Goal: Information Seeking & Learning: Compare options

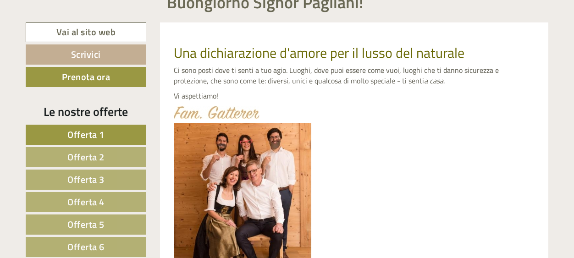
scroll to position [361, 0]
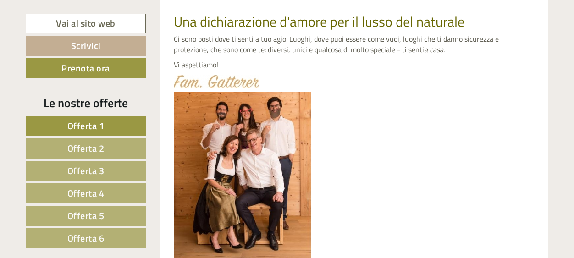
click at [92, 123] on span "Offerta 1" at bounding box center [85, 126] width 37 height 14
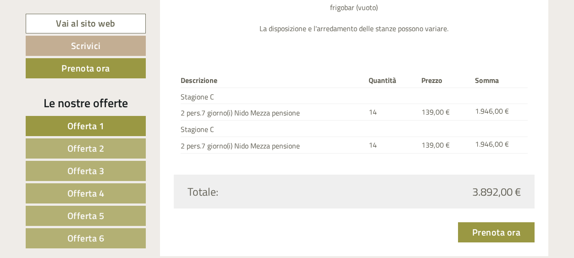
scroll to position [1090, 0]
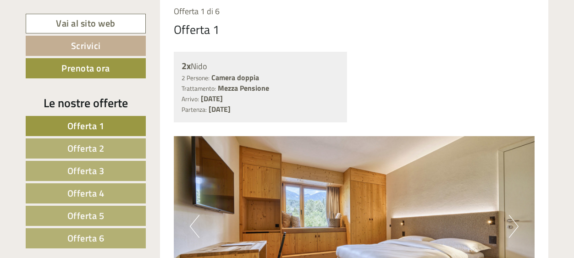
click at [90, 152] on span "Offerta 2" at bounding box center [85, 148] width 37 height 14
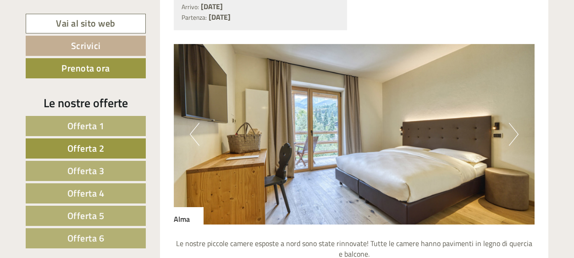
scroll to position [746, 0]
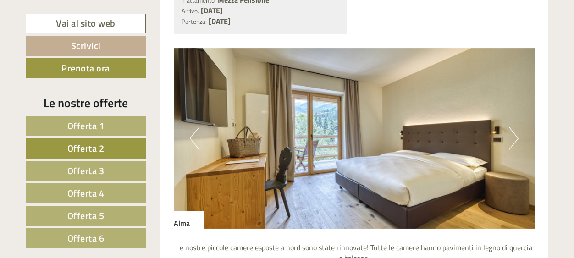
click at [513, 142] on button "Next" at bounding box center [514, 138] width 10 height 23
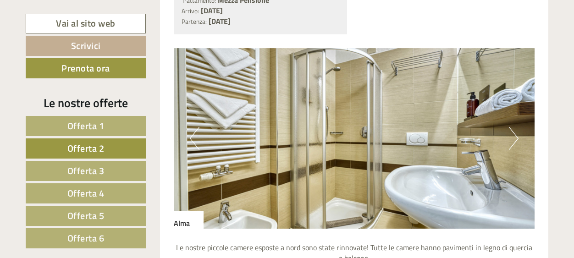
click at [518, 140] on button "Next" at bounding box center [514, 138] width 10 height 23
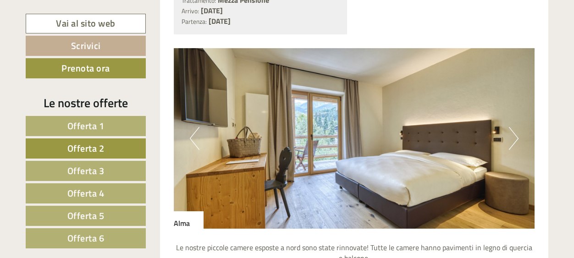
click at [80, 170] on span "Offerta 3" at bounding box center [85, 171] width 37 height 14
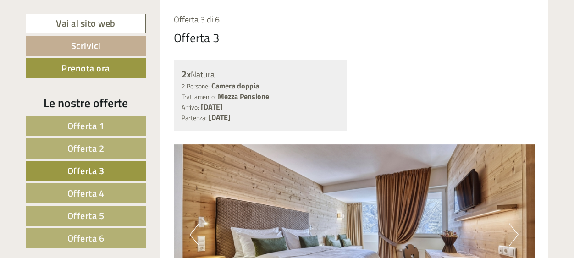
click at [73, 191] on span "Offerta 4" at bounding box center [85, 193] width 37 height 14
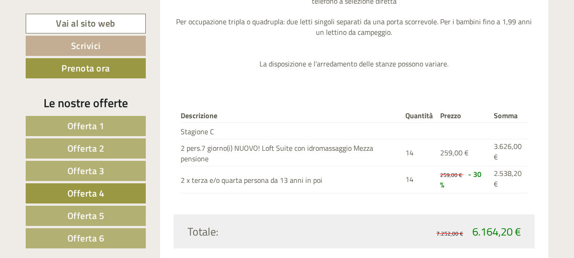
scroll to position [1199, 0]
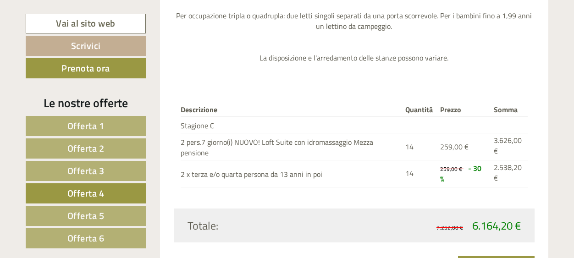
click at [94, 217] on span "Offerta 5" at bounding box center [85, 215] width 37 height 14
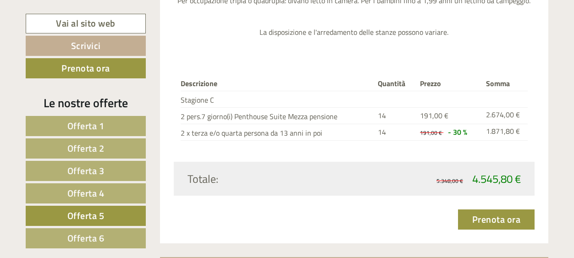
scroll to position [1173, 0]
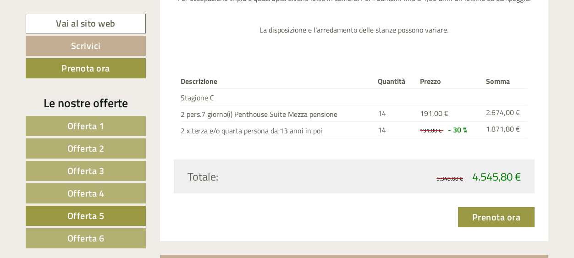
click at [98, 238] on span "Offerta 6" at bounding box center [85, 238] width 37 height 14
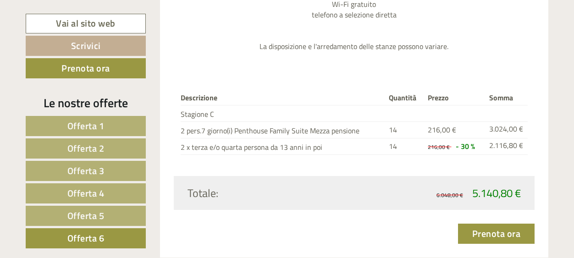
scroll to position [1157, 0]
click at [100, 216] on span "Offerta 5" at bounding box center [85, 215] width 37 height 14
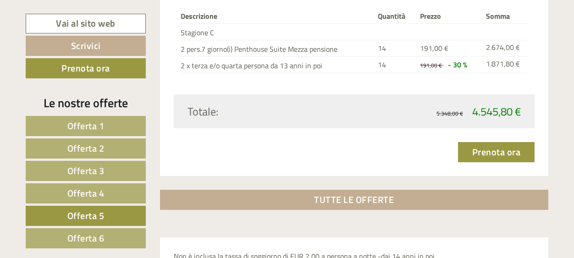
click at [98, 126] on span "Offerta 1" at bounding box center [85, 126] width 37 height 14
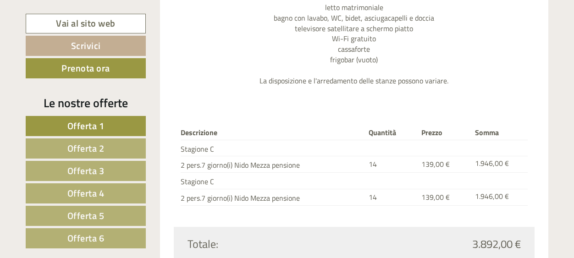
scroll to position [1042, 0]
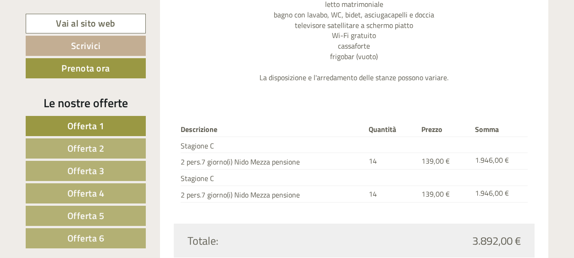
click at [99, 151] on span "Offerta 2" at bounding box center [85, 148] width 37 height 14
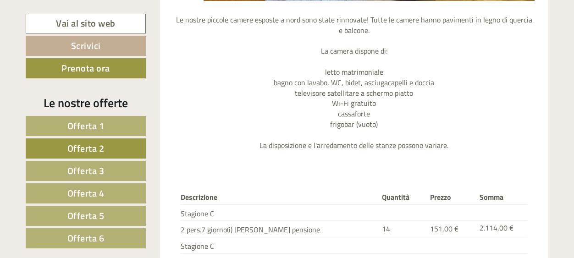
click at [98, 172] on span "Offerta 3" at bounding box center [85, 171] width 37 height 14
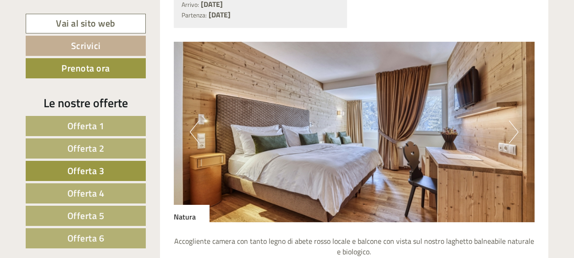
scroll to position [751, 0]
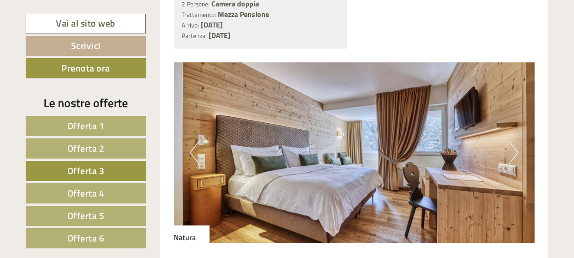
click at [95, 194] on span "Offerta 4" at bounding box center [85, 193] width 37 height 14
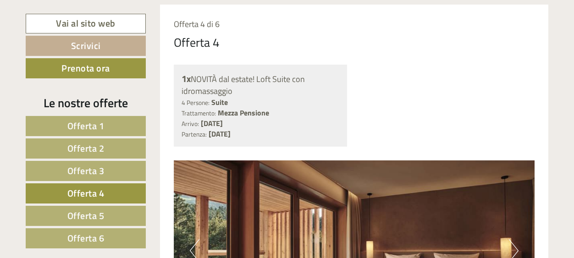
scroll to position [647, 0]
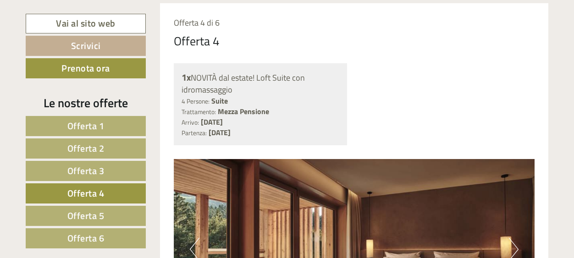
click at [91, 218] on span "Offerta 5" at bounding box center [85, 215] width 37 height 14
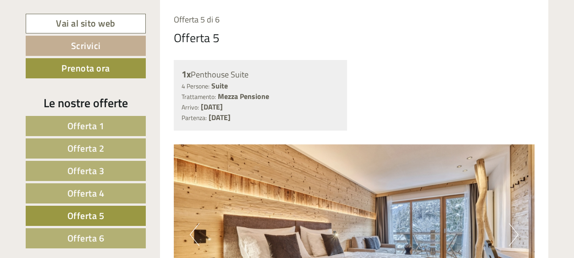
click at [85, 237] on span "Offerta 6" at bounding box center [85, 238] width 37 height 14
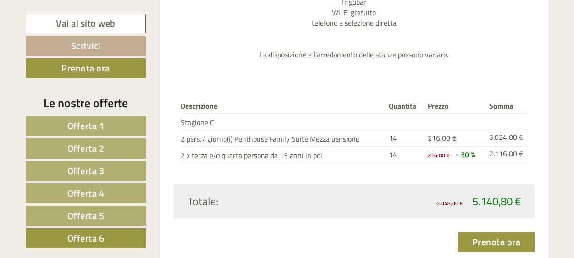
scroll to position [1153, 0]
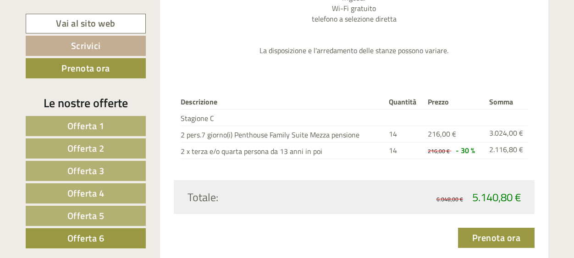
click at [106, 215] on link "Offerta 5" at bounding box center [86, 216] width 120 height 20
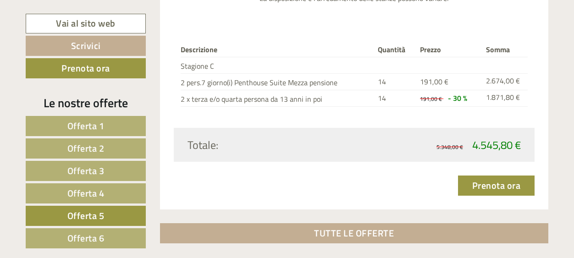
scroll to position [1207, 0]
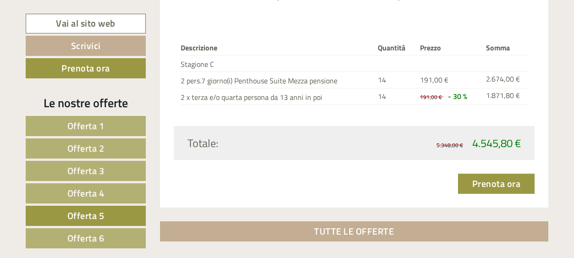
click at [102, 130] on span "Offerta 1" at bounding box center [85, 126] width 37 height 14
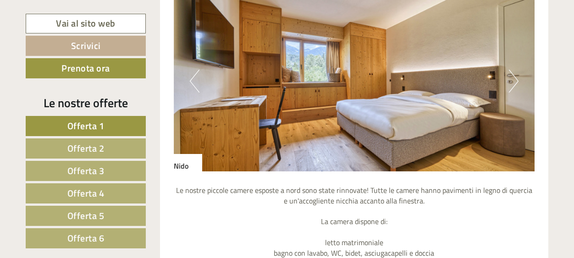
scroll to position [803, 0]
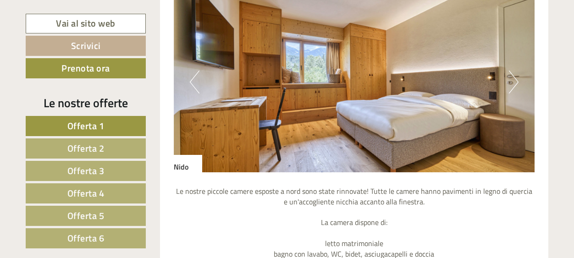
click at [515, 84] on button "Next" at bounding box center [514, 82] width 10 height 23
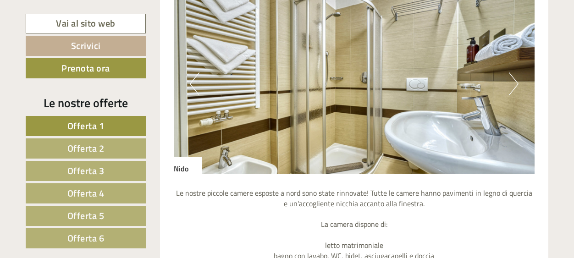
scroll to position [800, 0]
click at [515, 84] on button "Next" at bounding box center [514, 84] width 10 height 23
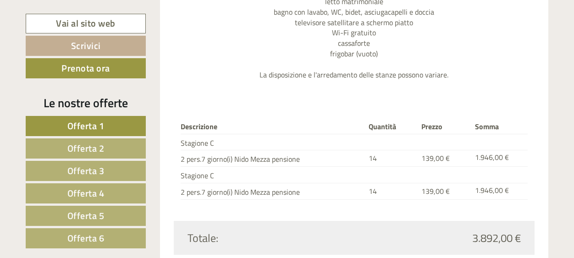
scroll to position [650, 0]
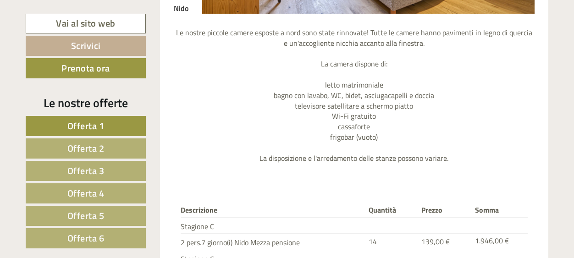
click at [80, 147] on span "Offerta 2" at bounding box center [85, 148] width 37 height 14
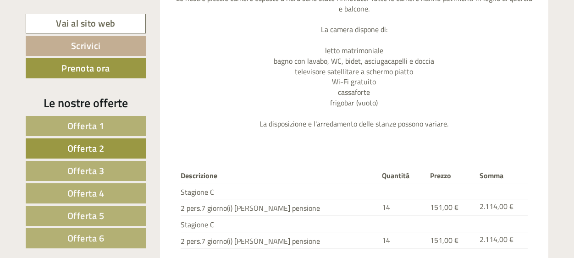
scroll to position [995, 0]
click at [93, 175] on span "Offerta 3" at bounding box center [85, 171] width 37 height 14
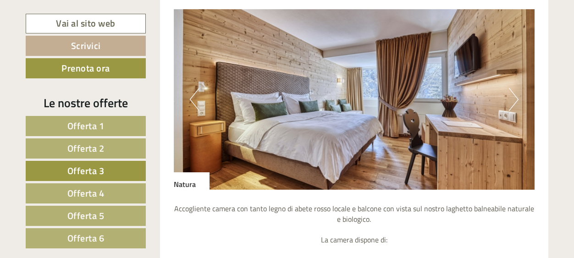
scroll to position [784, 0]
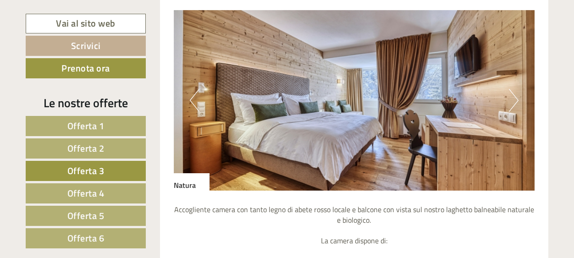
click at [514, 100] on button "Next" at bounding box center [514, 100] width 10 height 23
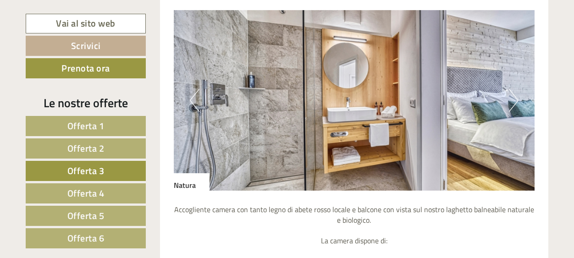
scroll to position [782, 0]
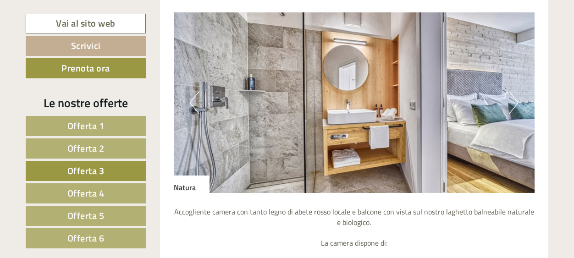
click at [514, 100] on button "Next" at bounding box center [514, 102] width 10 height 23
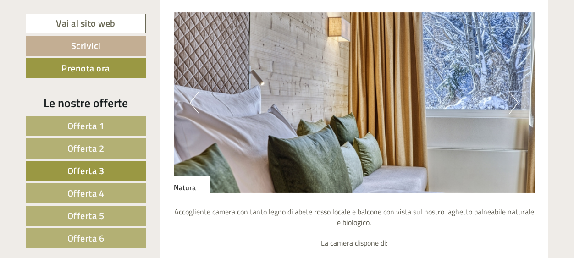
scroll to position [777, 0]
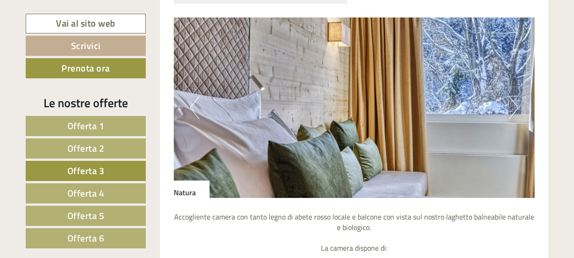
click at [514, 100] on button "Next" at bounding box center [514, 107] width 10 height 23
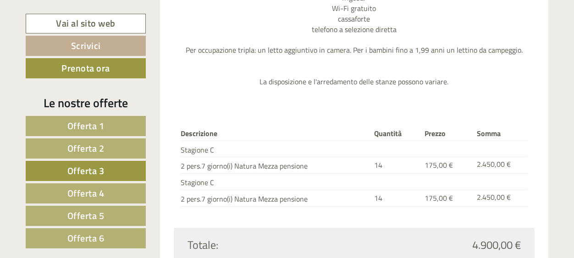
scroll to position [1101, 0]
click at [96, 126] on span "Offerta 1" at bounding box center [85, 126] width 37 height 14
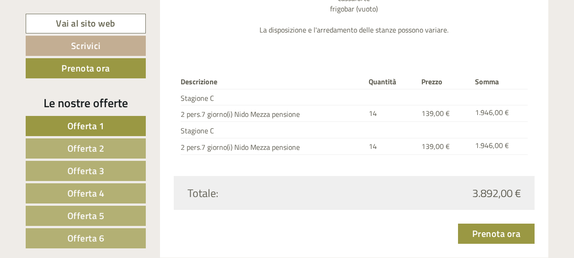
scroll to position [1095, 0]
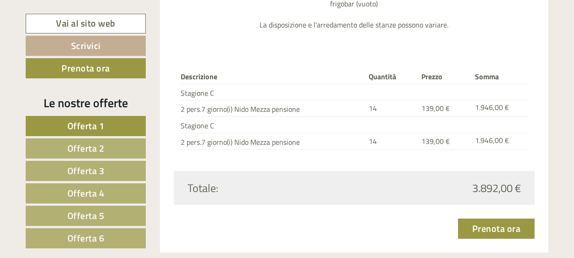
click at [91, 238] on span "Offerta 6" at bounding box center [85, 238] width 37 height 14
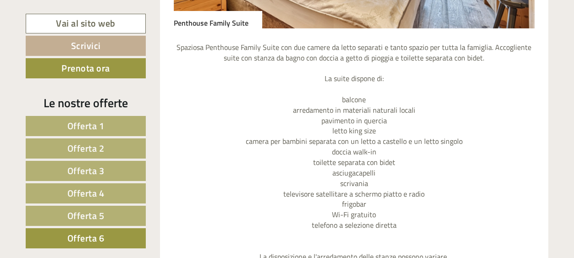
scroll to position [949, 0]
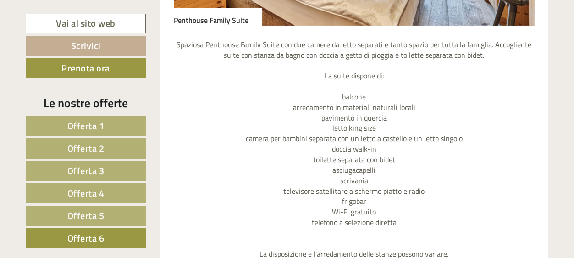
click at [102, 127] on span "Offerta 1" at bounding box center [85, 126] width 37 height 14
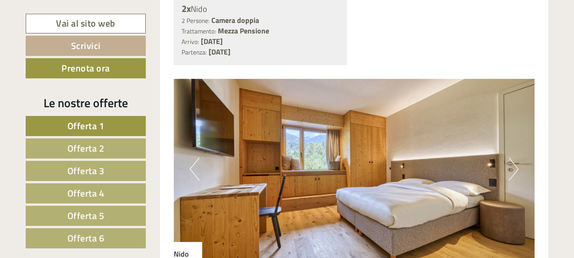
scroll to position [723, 0]
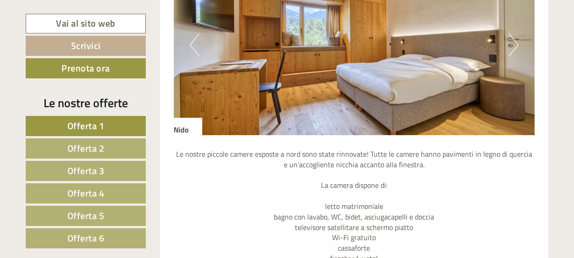
click at [93, 149] on span "Offerta 2" at bounding box center [85, 148] width 37 height 14
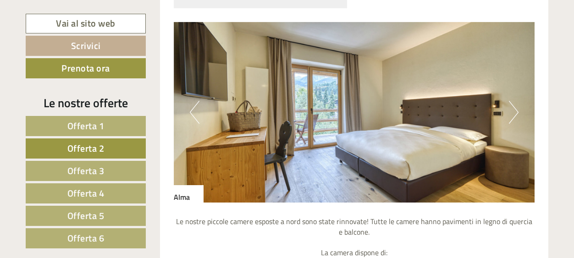
click at [109, 172] on link "Offerta 3" at bounding box center [86, 171] width 120 height 20
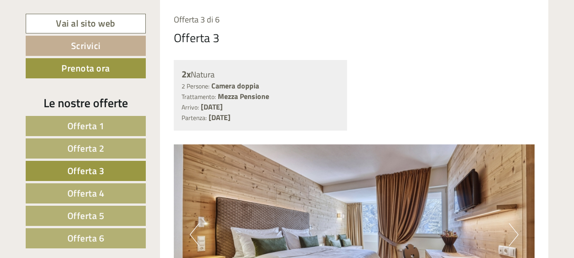
click at [99, 192] on span "Offerta 4" at bounding box center [85, 193] width 37 height 14
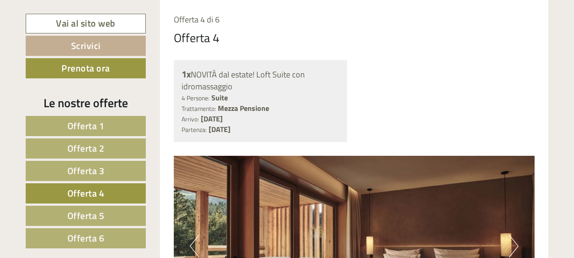
drag, startPoint x: 106, startPoint y: 119, endPoint x: 104, endPoint y: 125, distance: 6.2
click at [106, 120] on link "Offerta 1" at bounding box center [86, 126] width 120 height 20
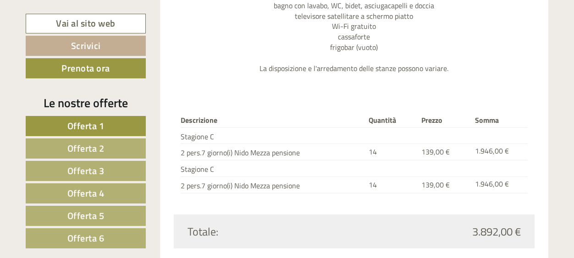
scroll to position [1055, 0]
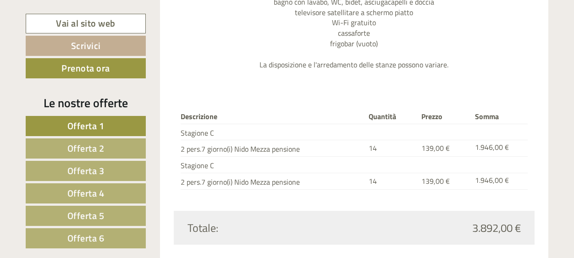
click at [101, 215] on span "Offerta 5" at bounding box center [85, 215] width 37 height 14
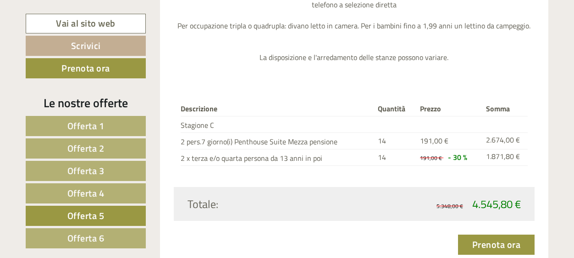
scroll to position [1154, 0]
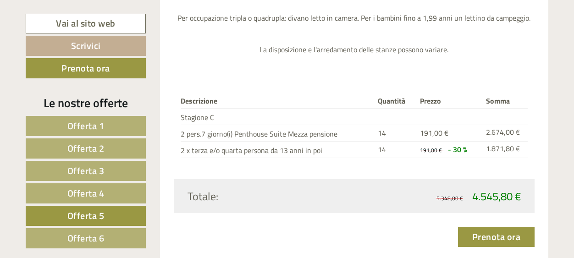
click at [87, 172] on span "Offerta 3" at bounding box center [85, 171] width 37 height 14
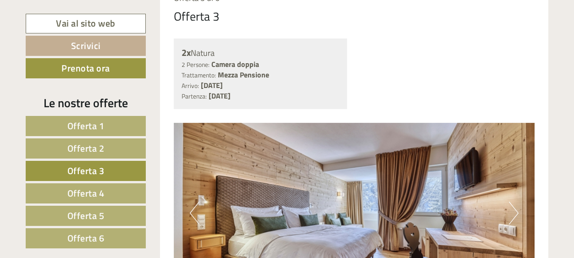
scroll to position [640, 0]
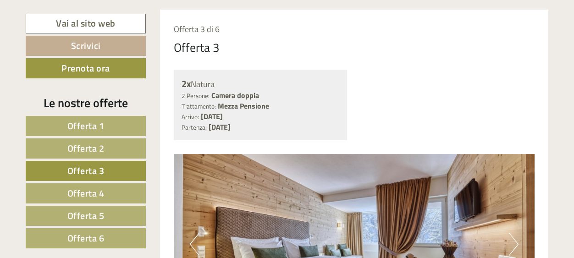
click at [86, 196] on span "Offerta 4" at bounding box center [85, 193] width 37 height 14
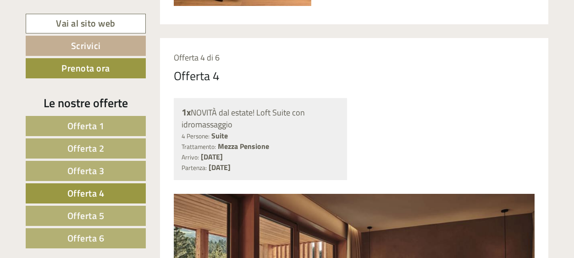
scroll to position [610, 0]
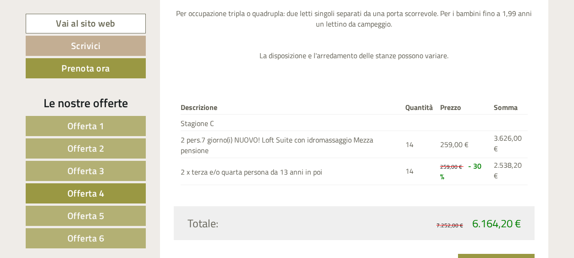
click at [78, 214] on span "Offerta 5" at bounding box center [85, 215] width 37 height 14
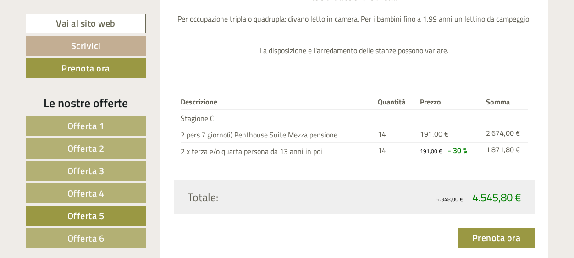
scroll to position [1166, 0]
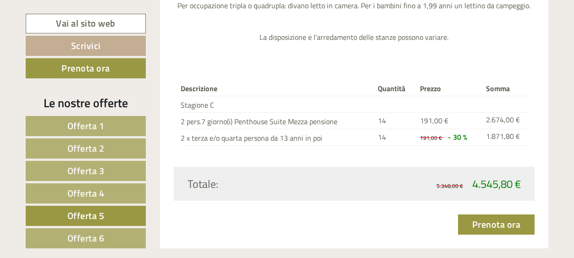
click at [77, 190] on span "Offerta 4" at bounding box center [85, 193] width 37 height 14
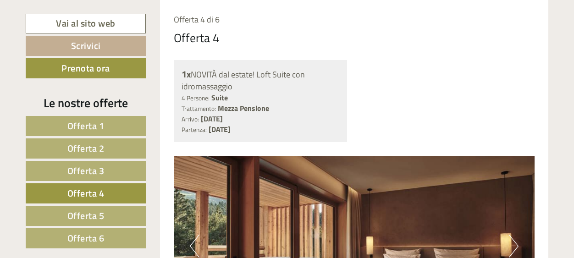
click at [99, 127] on span "Offerta 1" at bounding box center [85, 126] width 37 height 14
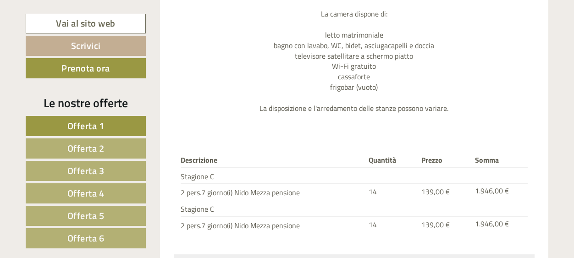
scroll to position [1032, 0]
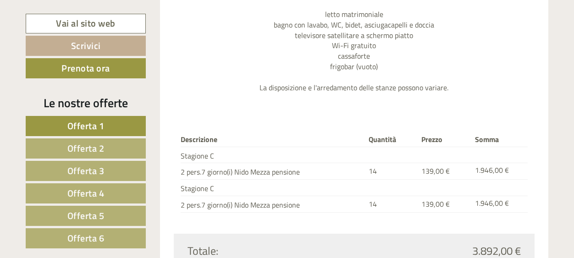
click at [93, 149] on span "Offerta 2" at bounding box center [85, 148] width 37 height 14
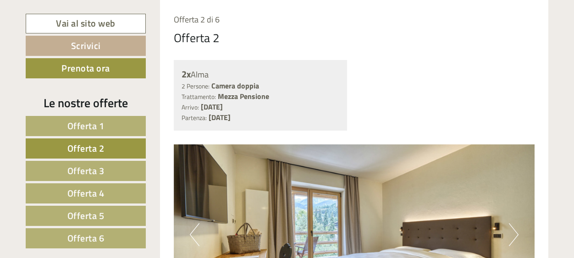
click at [95, 175] on span "Offerta 3" at bounding box center [85, 171] width 37 height 14
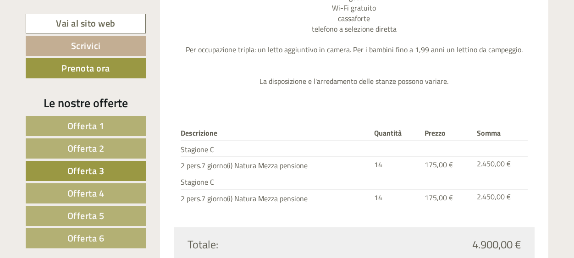
click at [120, 155] on link "Offerta 2" at bounding box center [86, 148] width 120 height 20
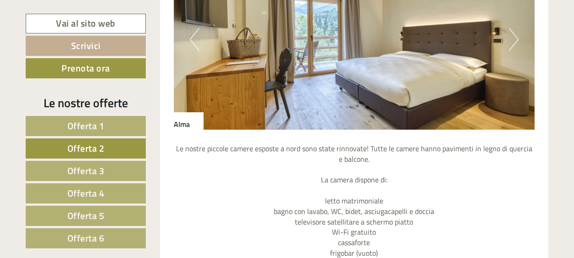
scroll to position [803, 0]
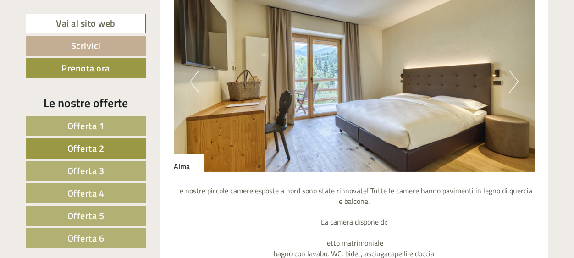
click at [514, 81] on button "Next" at bounding box center [514, 81] width 10 height 23
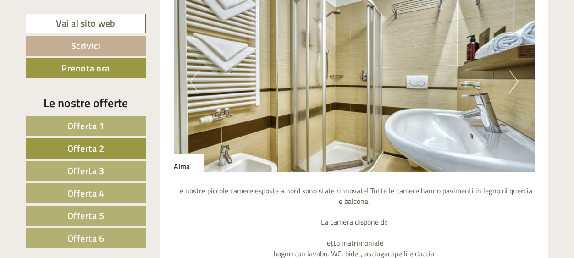
click at [180, 89] on img at bounding box center [354, 81] width 361 height 180
click at [191, 85] on button "Previous" at bounding box center [195, 81] width 10 height 23
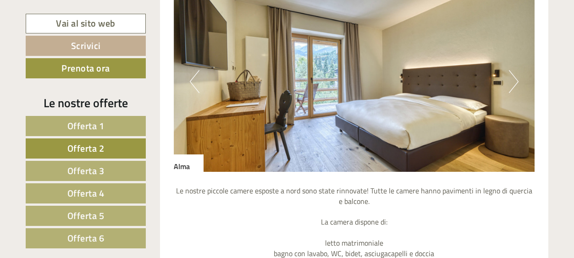
click at [87, 130] on span "Offerta 1" at bounding box center [85, 126] width 37 height 14
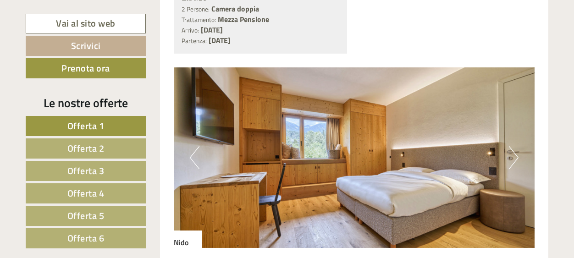
scroll to position [741, 0]
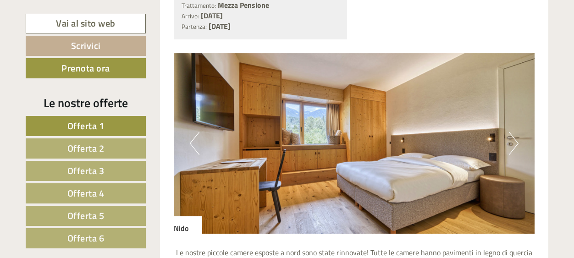
click at [101, 150] on span "Offerta 2" at bounding box center [85, 148] width 37 height 14
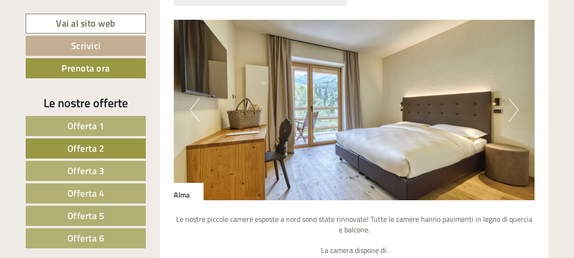
scroll to position [774, 0]
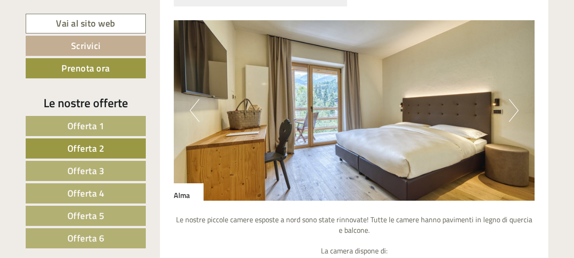
click at [91, 172] on span "Offerta 3" at bounding box center [85, 171] width 37 height 14
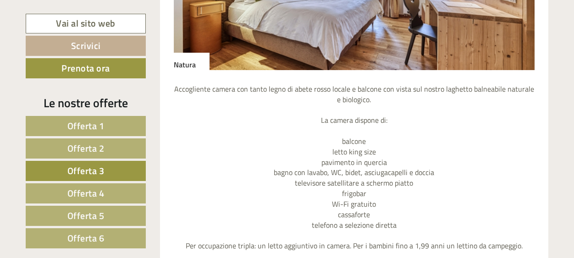
click at [85, 125] on span "Offerta 1" at bounding box center [85, 126] width 37 height 14
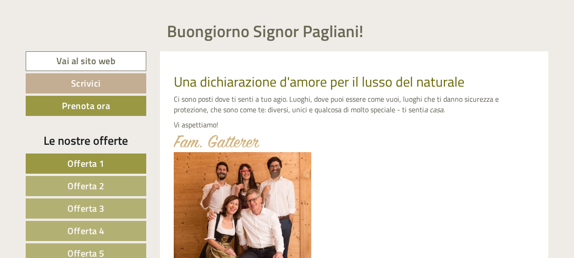
scroll to position [0, 0]
